Goal: Complete application form

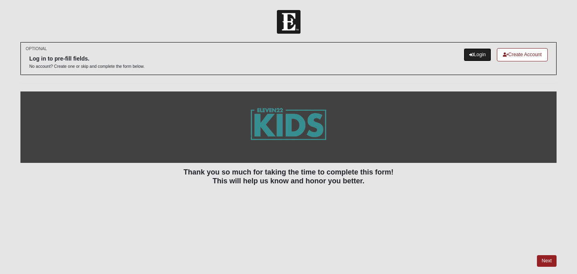
click at [472, 58] on link "Login" at bounding box center [478, 54] width 28 height 13
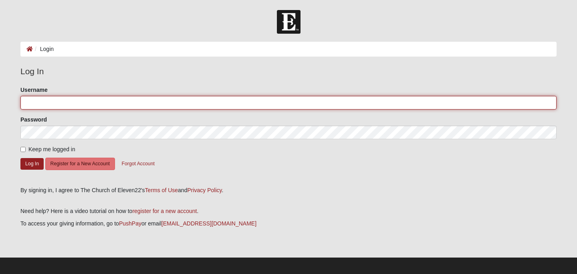
click at [166, 107] on input "Username" at bounding box center [288, 103] width 536 height 14
type input "Sfrazier917"
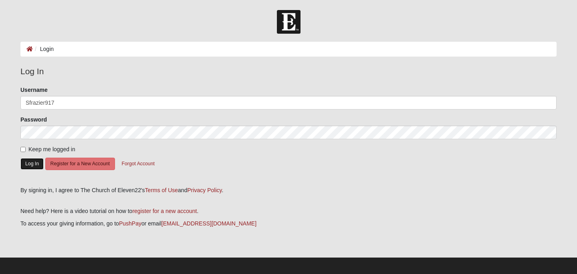
click at [26, 165] on button "Log In" at bounding box center [31, 164] width 23 height 12
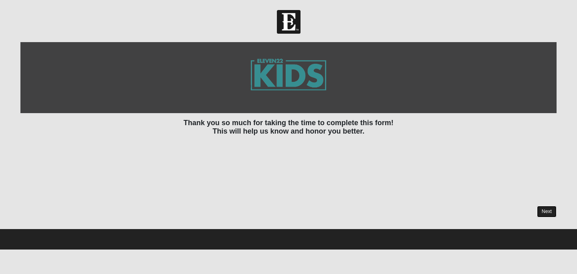
click at [546, 214] on link "Next" at bounding box center [547, 212] width 20 height 12
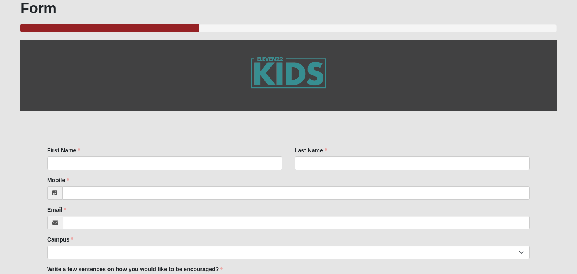
scroll to position [46, 0]
